Goal: Find specific page/section: Locate a particular part of the current website

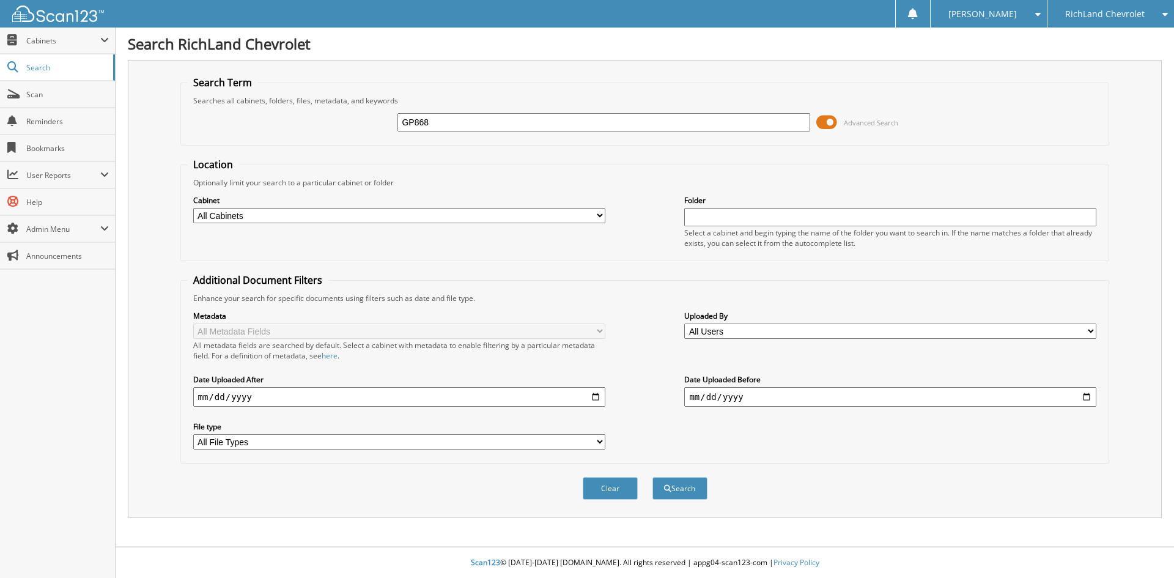
type input "GP868"
click at [653, 477] on button "Search" at bounding box center [680, 488] width 55 height 23
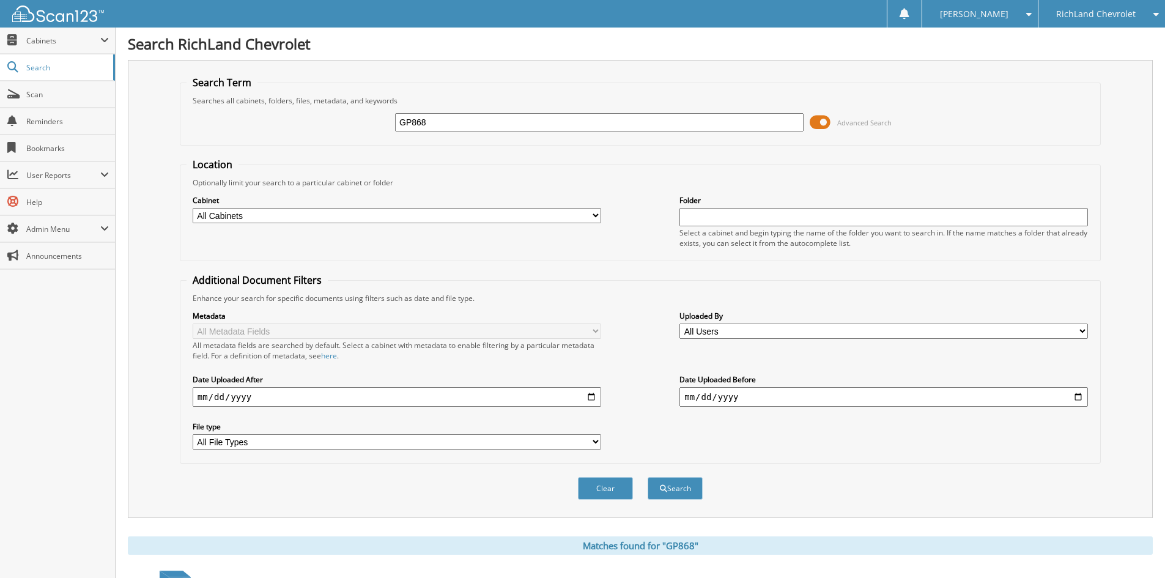
scroll to position [224, 0]
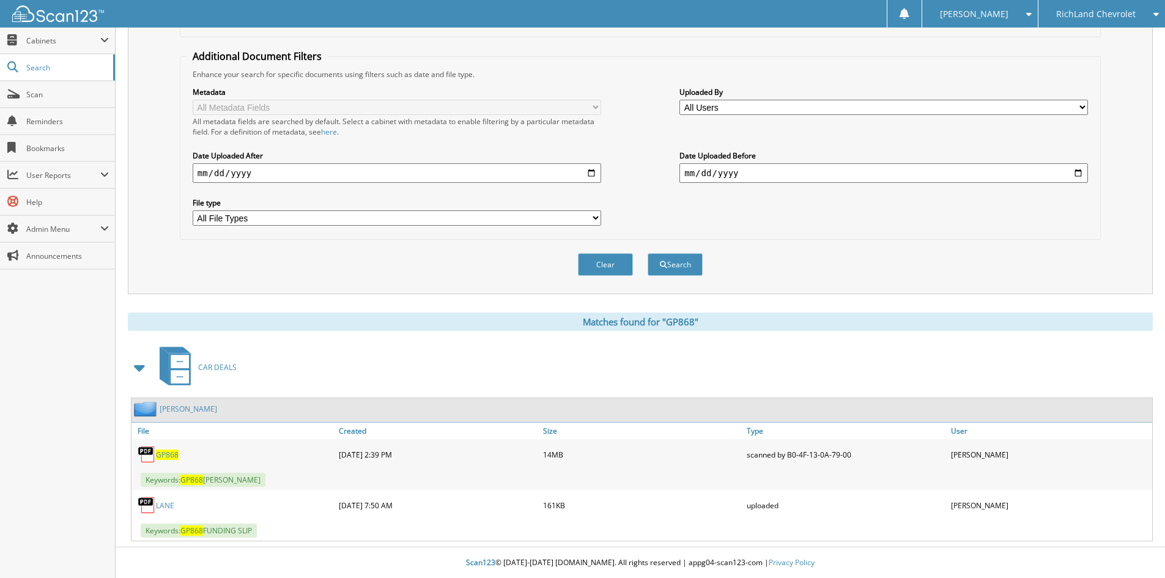
click at [166, 452] on span "GP868" at bounding box center [167, 455] width 23 height 10
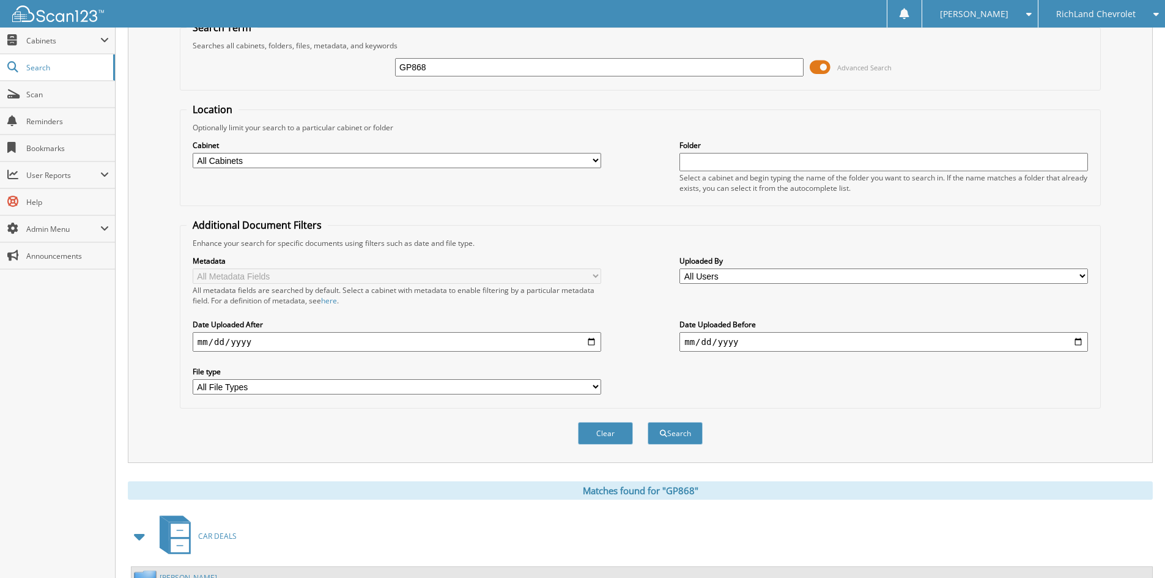
scroll to position [0, 0]
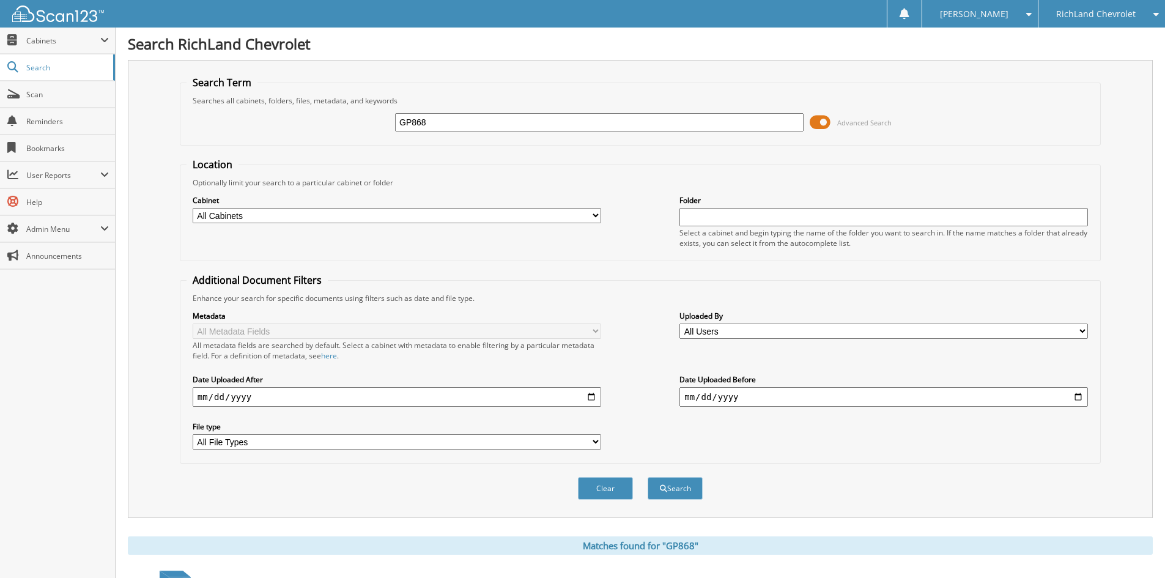
click at [443, 121] on input "GP868" at bounding box center [599, 122] width 409 height 18
paste input "25CS8495"
type input "25CS8495"
click at [648, 477] on button "Search" at bounding box center [675, 488] width 55 height 23
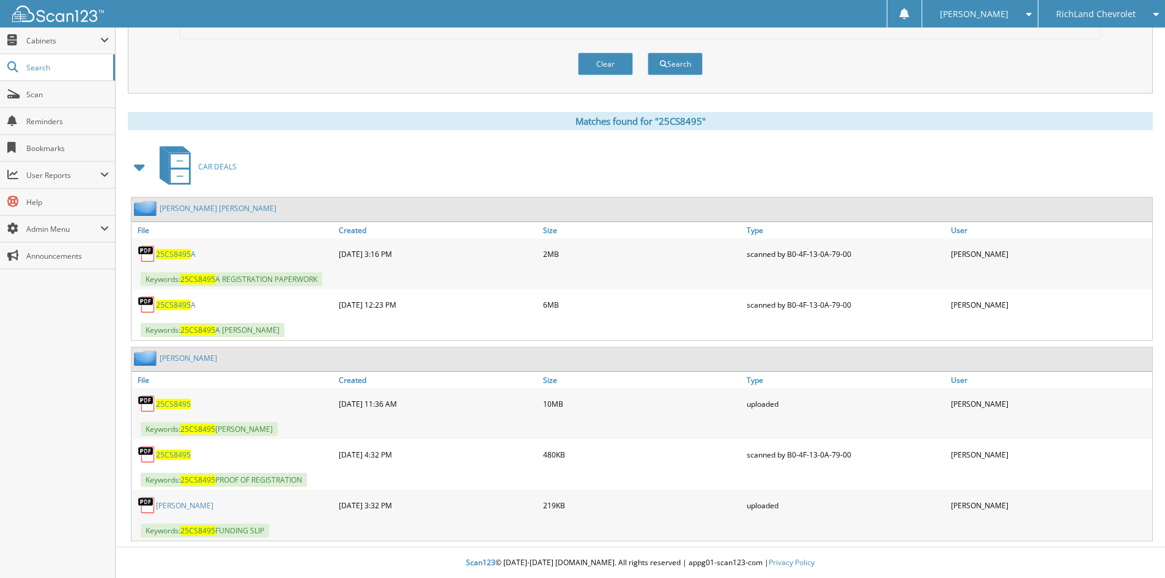
click at [182, 403] on span "25CS8495" at bounding box center [173, 404] width 35 height 10
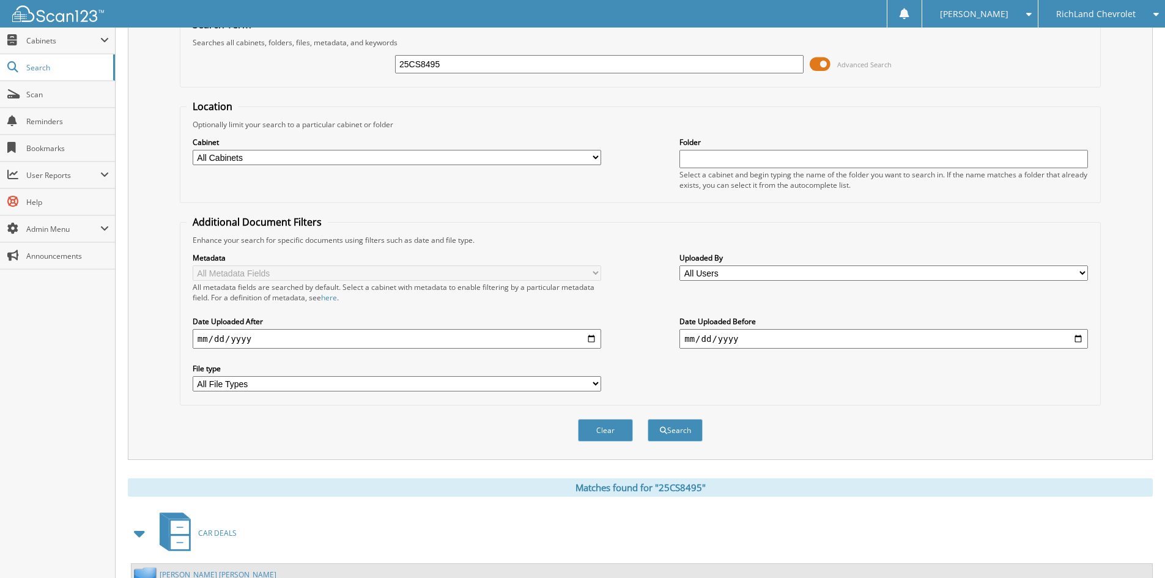
click at [445, 66] on input "25CS8495" at bounding box center [599, 64] width 409 height 18
